Goal: Transaction & Acquisition: Purchase product/service

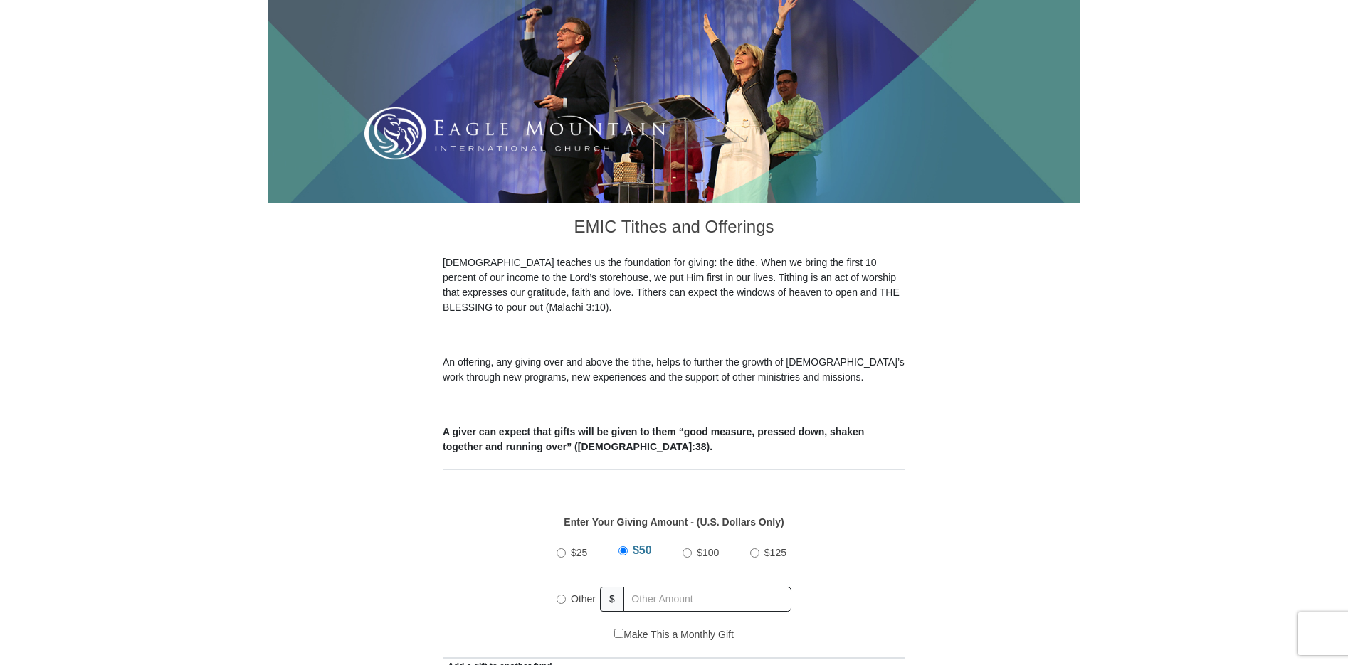
scroll to position [213, 0]
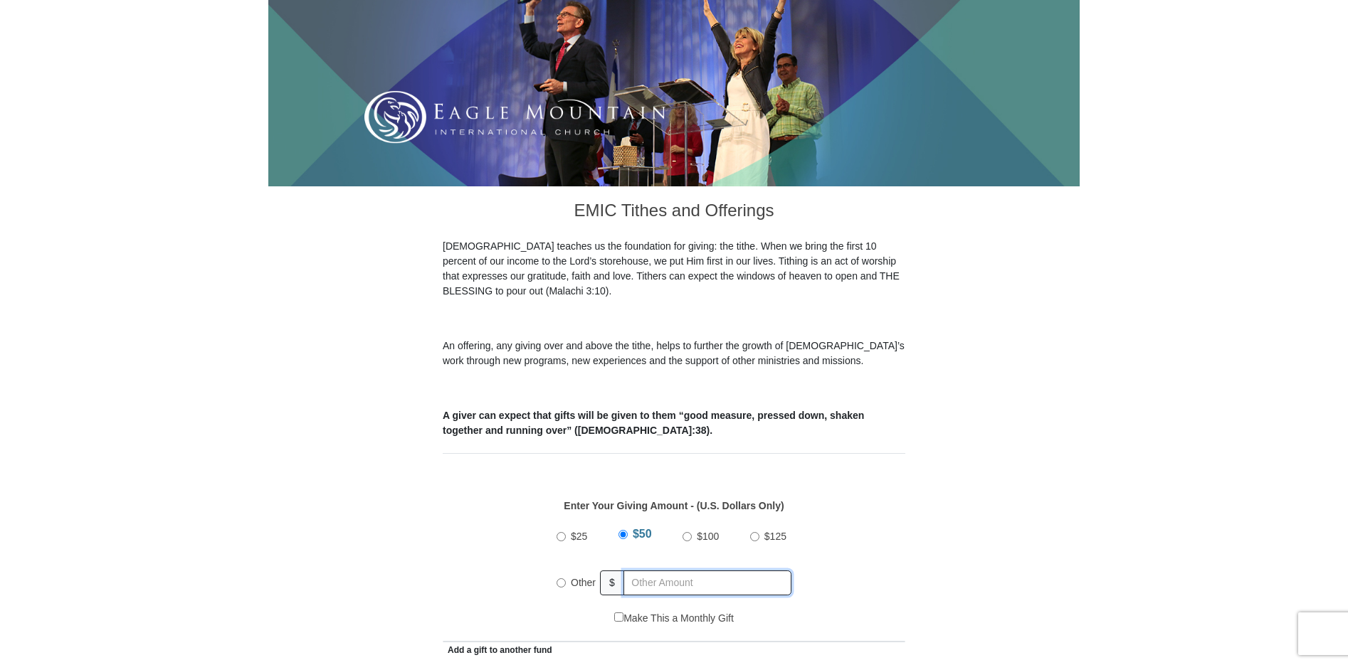
radio input "true"
click at [660, 571] on input "text" at bounding box center [709, 583] width 163 height 25
type input "4"
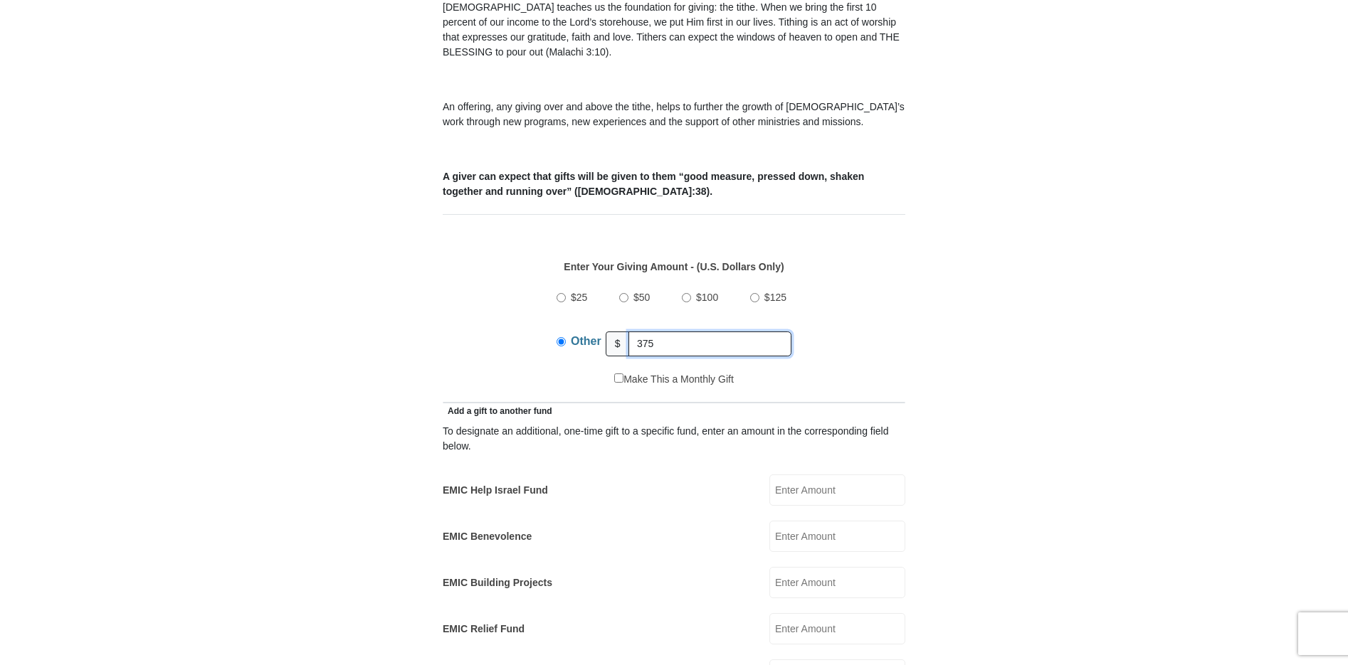
scroll to position [498, 0]
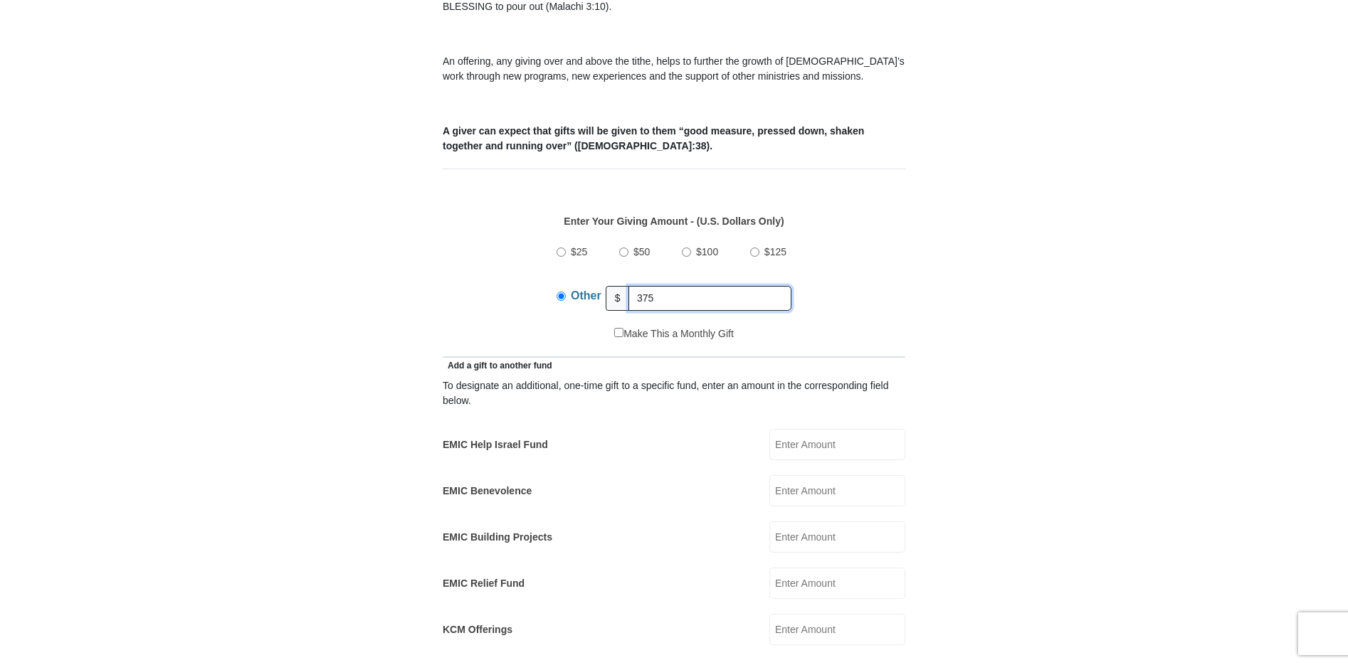
type input "375"
click at [823, 429] on input "EMIC Help Israel Fund" at bounding box center [837, 444] width 136 height 31
type input "200.00"
click at [676, 527] on div "EMIC Building Projects EMIC Building Projects Amount must be a valid number Mak…" at bounding box center [674, 537] width 463 height 31
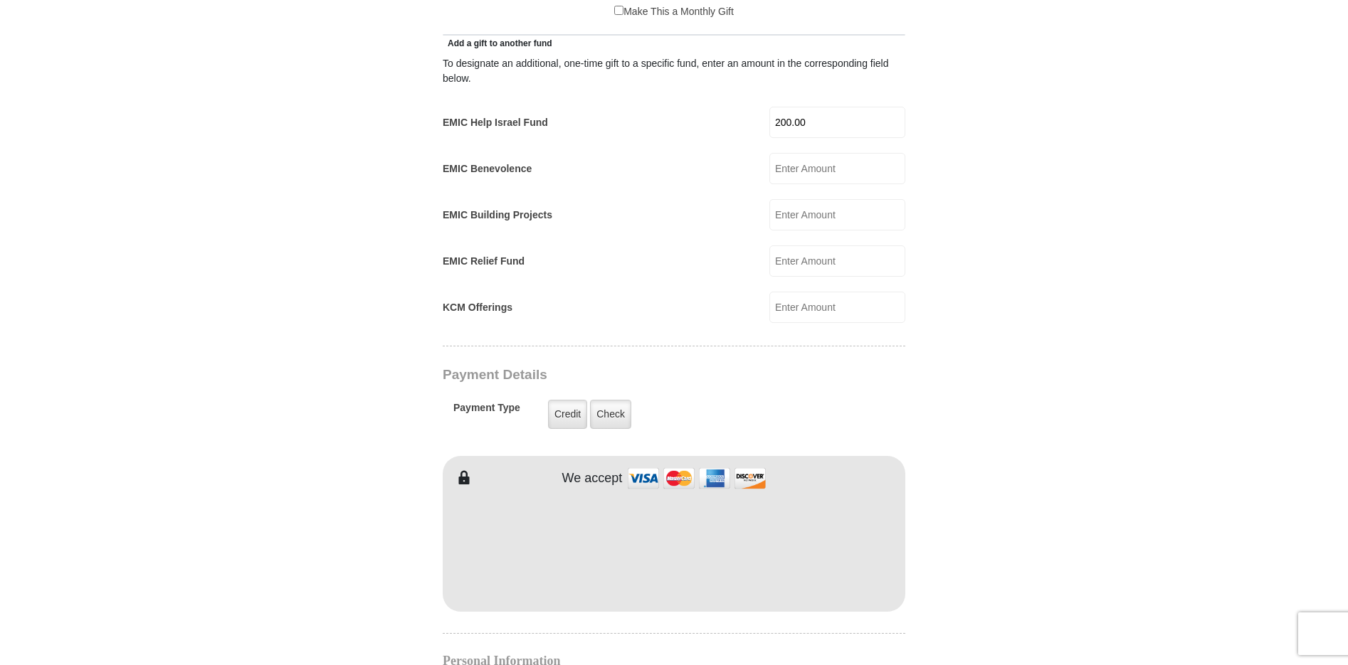
scroll to position [854, 0]
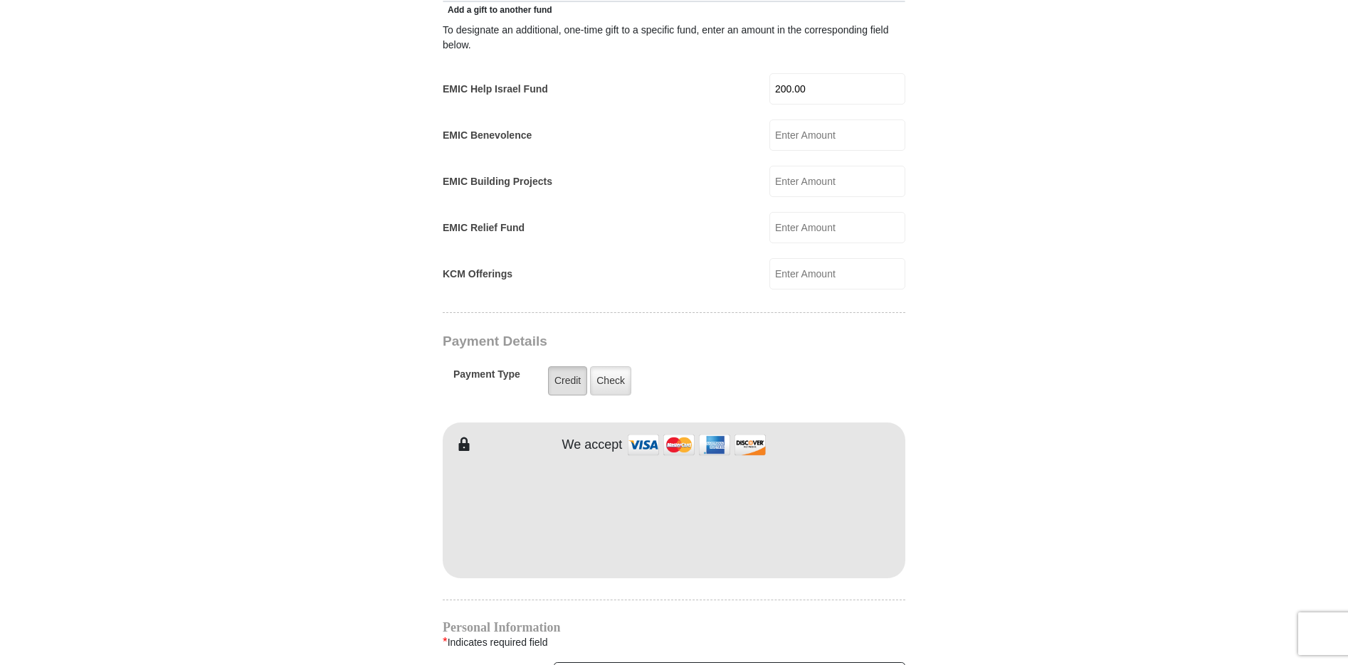
click at [566, 367] on label "Credit" at bounding box center [567, 381] width 39 height 29
click at [0, 0] on input "Credit" at bounding box center [0, 0] width 0 height 0
click at [1043, 550] on form "Eagle Mountain International Church Online Giving Because of gifts like yours, …" at bounding box center [673, 255] width 811 height 2105
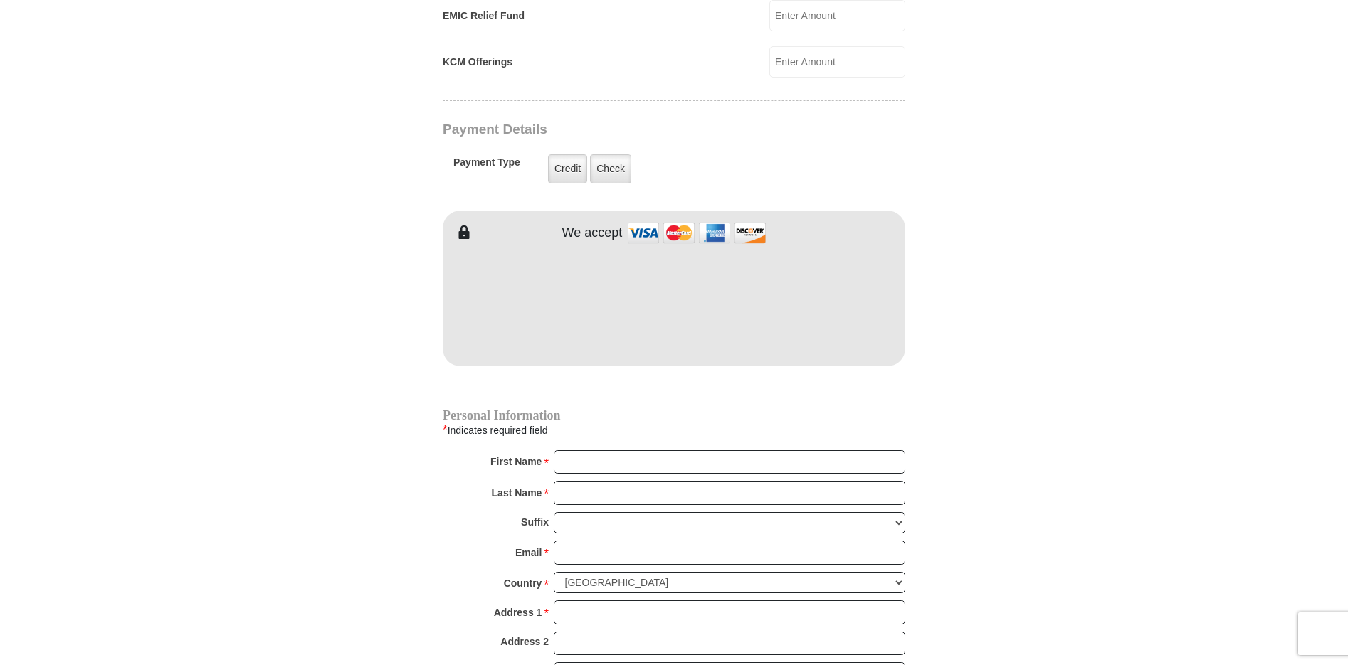
scroll to position [1067, 0]
click at [646, 449] on input "First Name *" at bounding box center [730, 461] width 352 height 24
type input "Dianna"
type input "Haugen"
click at [589, 539] on input "Email *" at bounding box center [730, 551] width 352 height 24
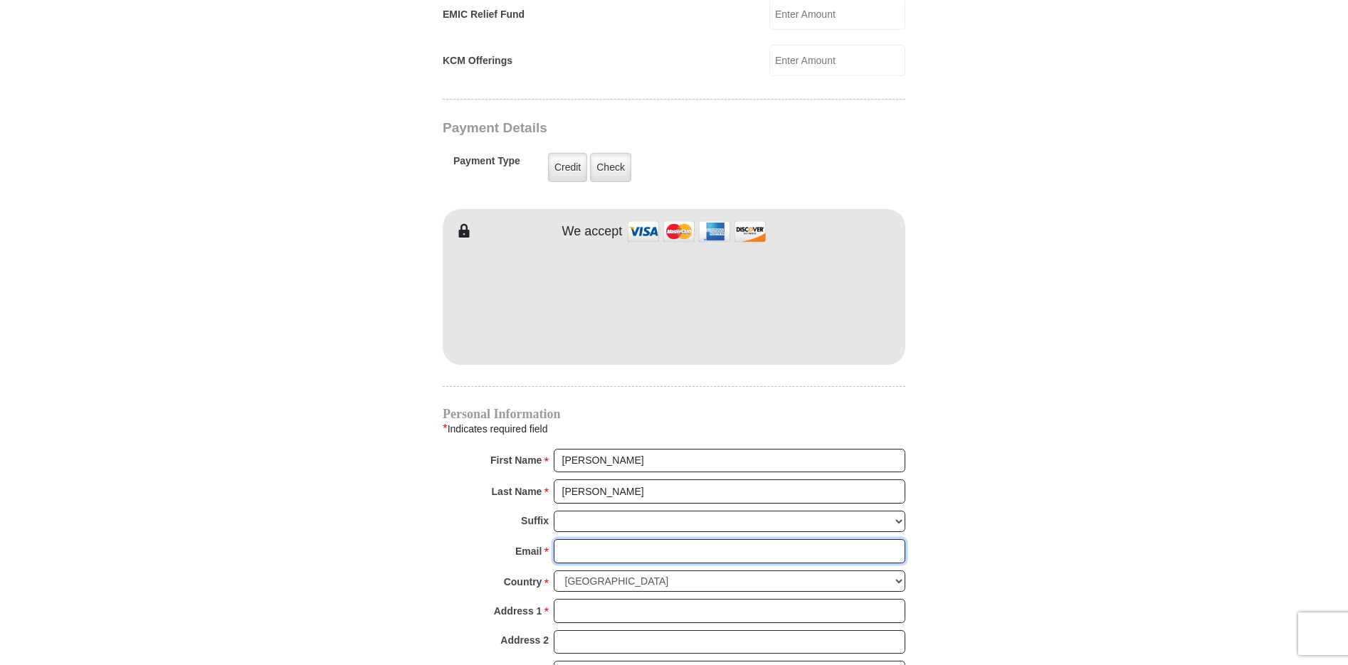
type input "diannahaugen@aol.com"
type input "671 Acorn Dr"
type input "DECATUR"
select select "TX"
type input "76234"
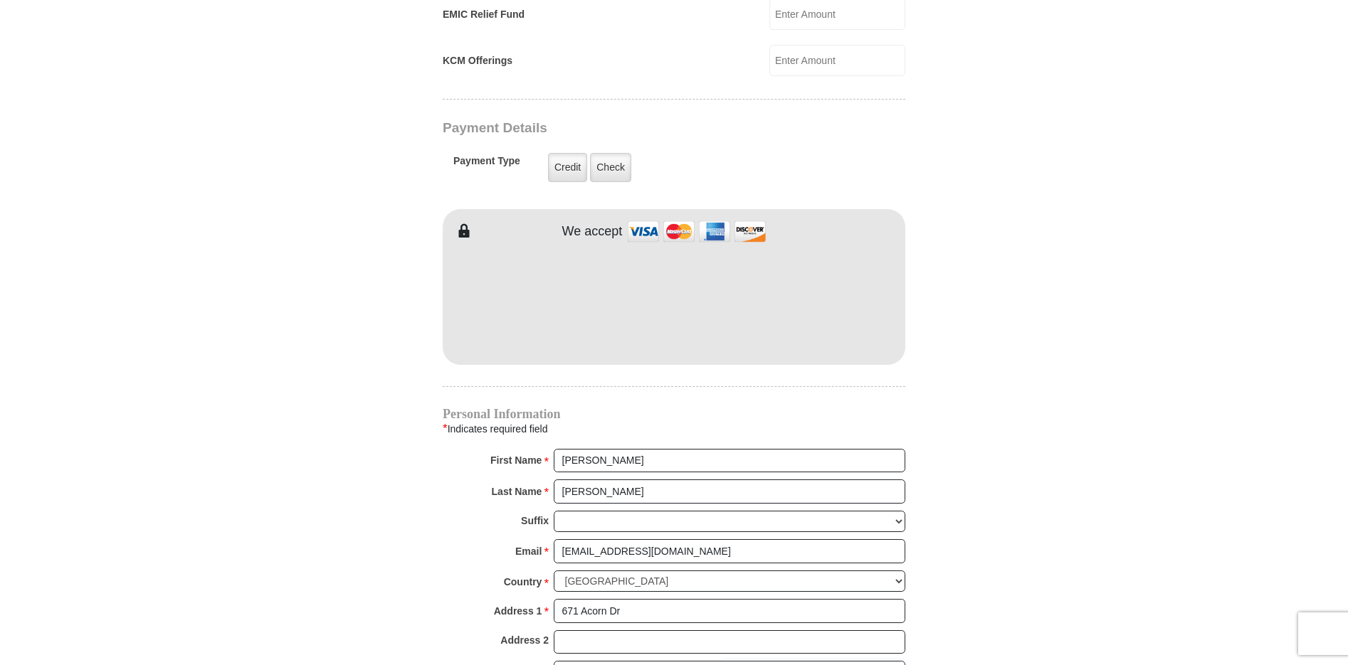
type input "8173959207"
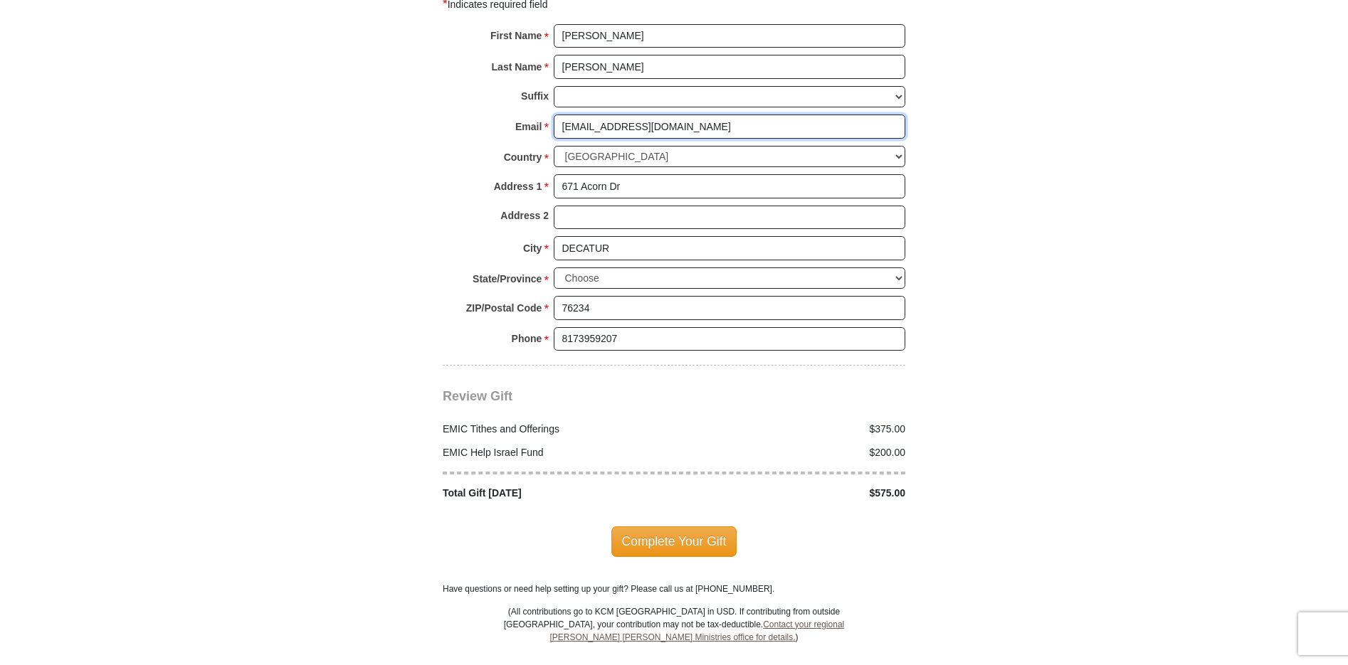
scroll to position [1494, 0]
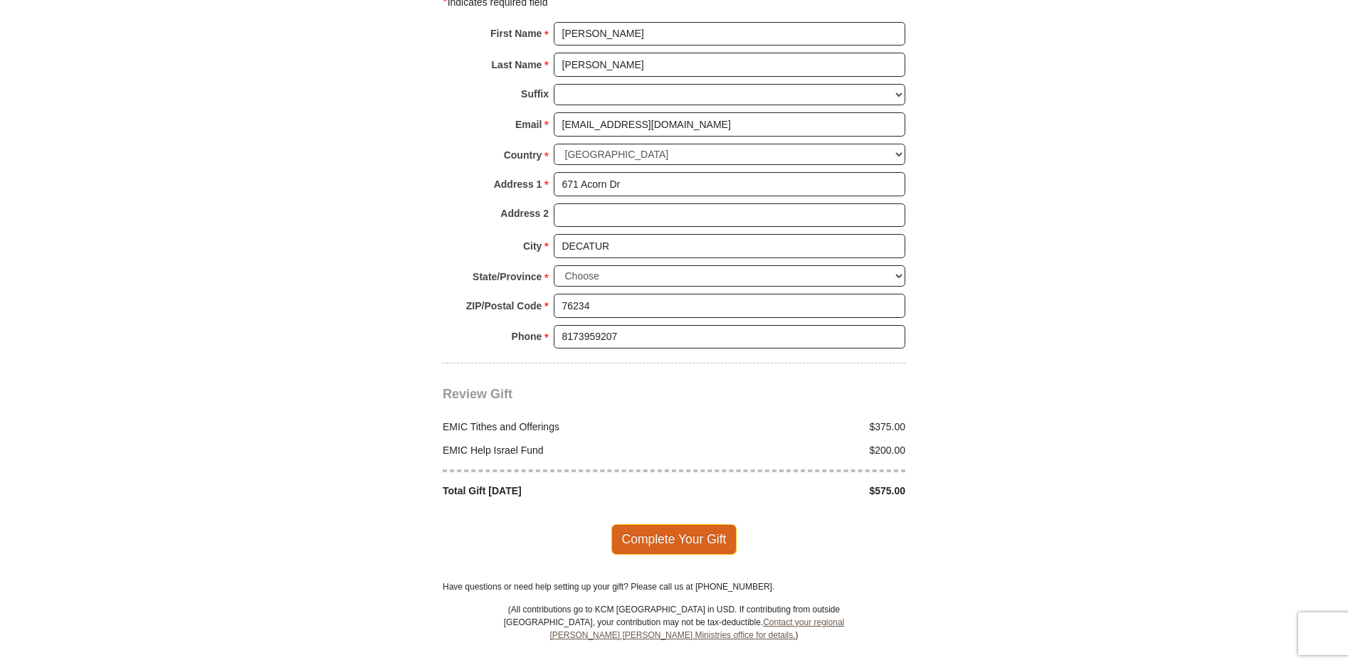
click at [690, 525] on span "Complete Your Gift" at bounding box center [674, 539] width 126 height 30
